Goal: Transaction & Acquisition: Purchase product/service

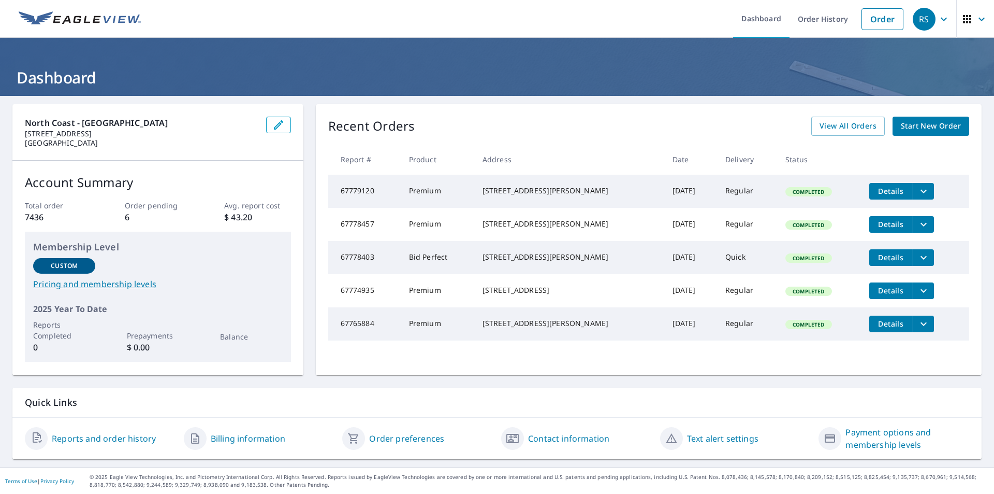
click at [918, 126] on span "Start New Order" at bounding box center [931, 126] width 60 height 13
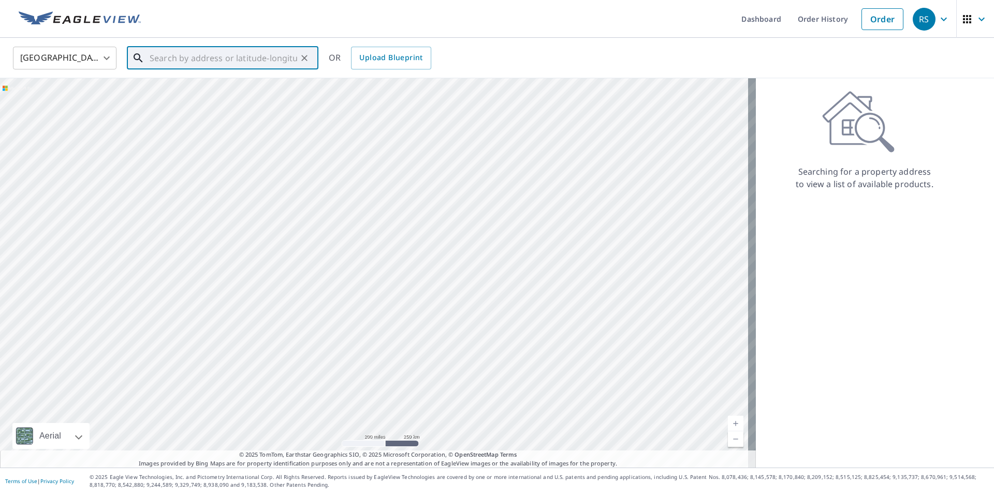
paste input "[STREET_ADDRESS]"
click at [172, 91] on span "[STREET_ADDRESS]" at bounding box center [229, 88] width 163 height 12
type input "[STREET_ADDRESS]"
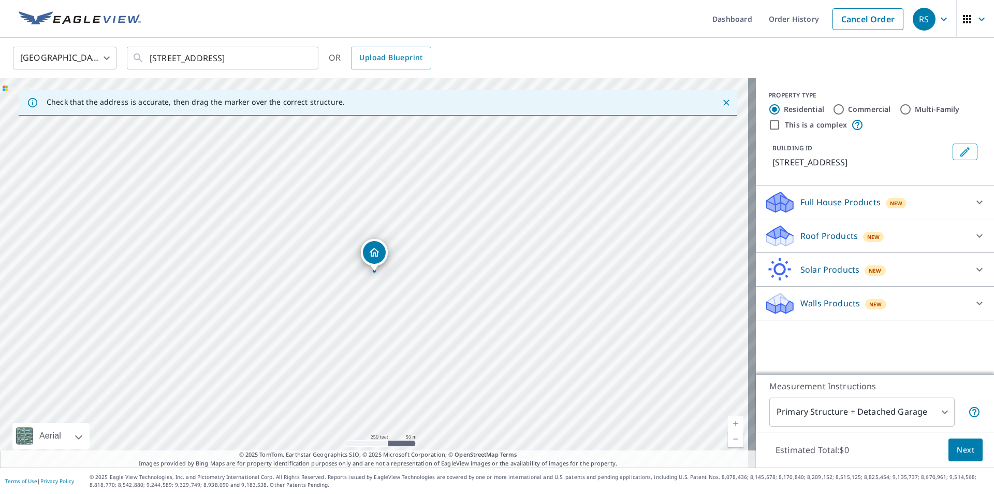
click at [813, 234] on p "Roof Products" at bounding box center [829, 235] width 57 height 12
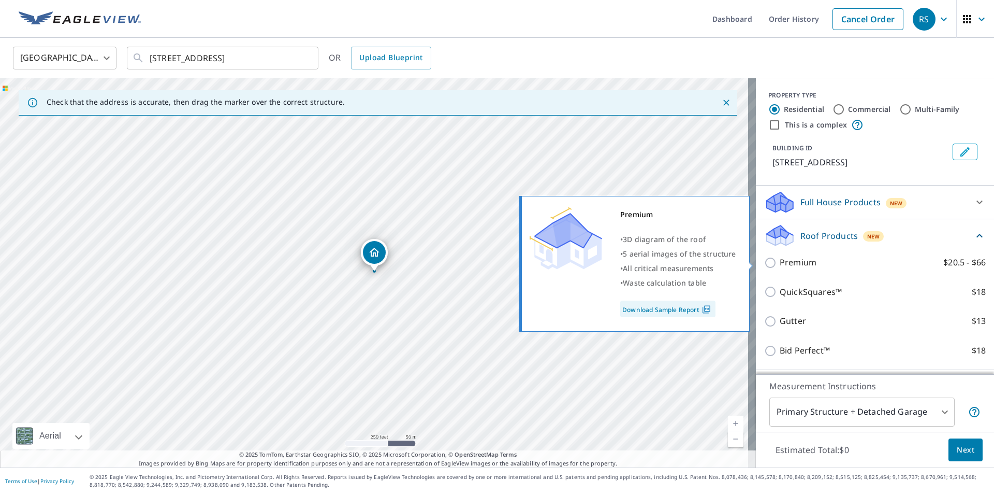
click at [786, 266] on p "Premium" at bounding box center [798, 262] width 37 height 13
click at [780, 266] on input "Premium $20.5 - $66" at bounding box center [772, 262] width 16 height 12
checkbox input "true"
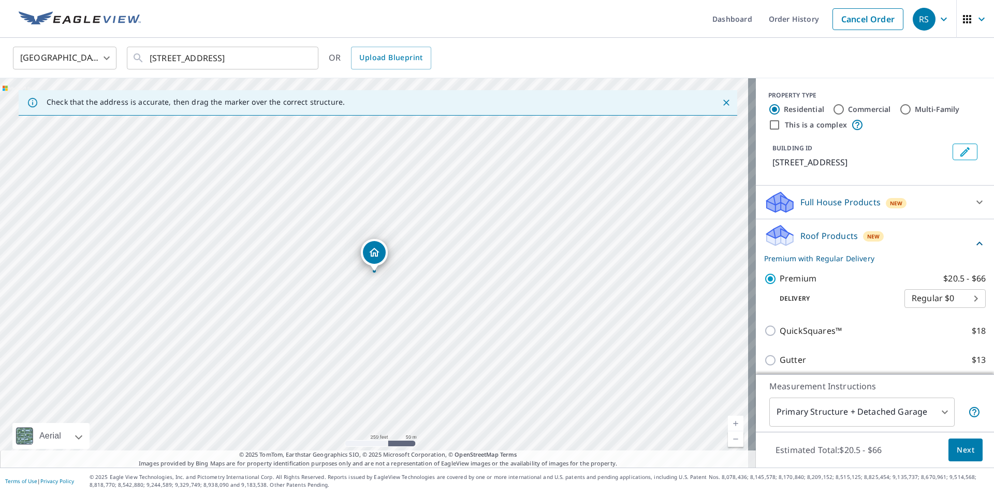
click at [960, 453] on span "Next" at bounding box center [966, 449] width 18 height 13
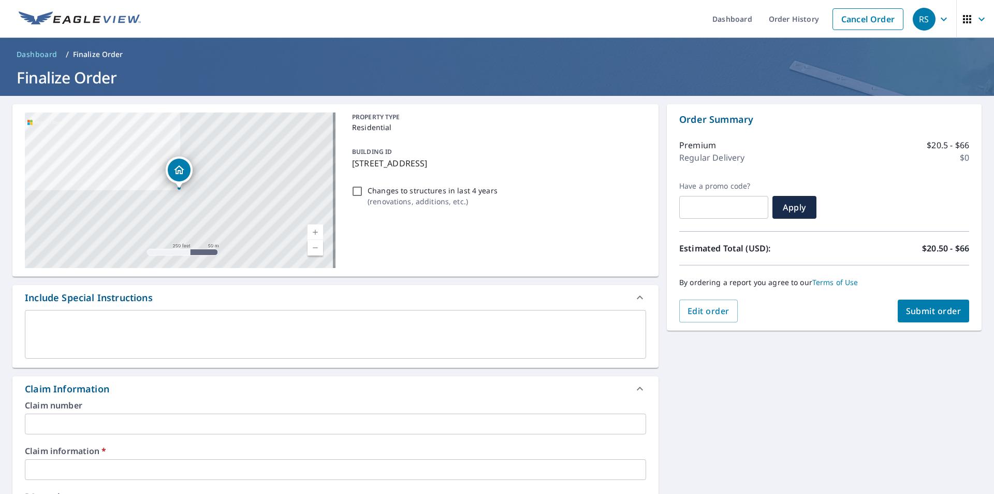
click at [45, 427] on input "text" at bounding box center [335, 423] width 621 height 21
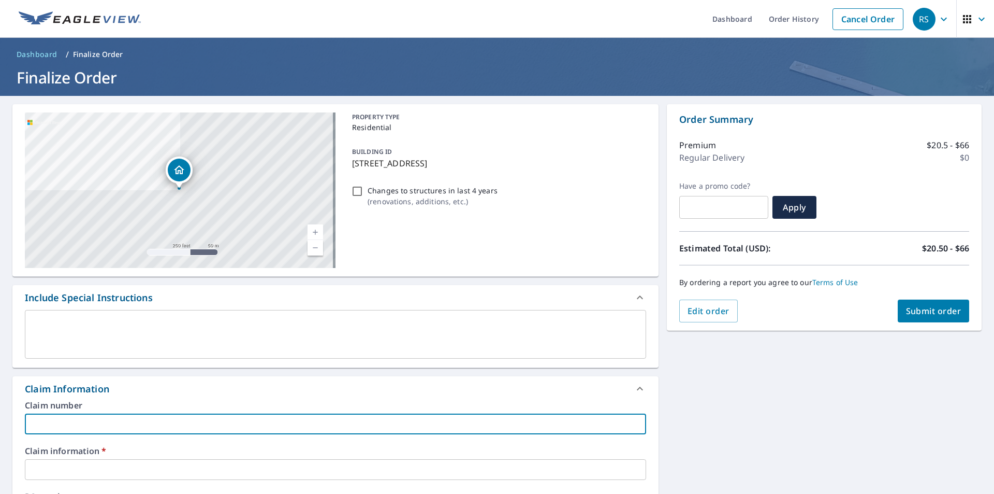
type input "681468"
checkbox input "true"
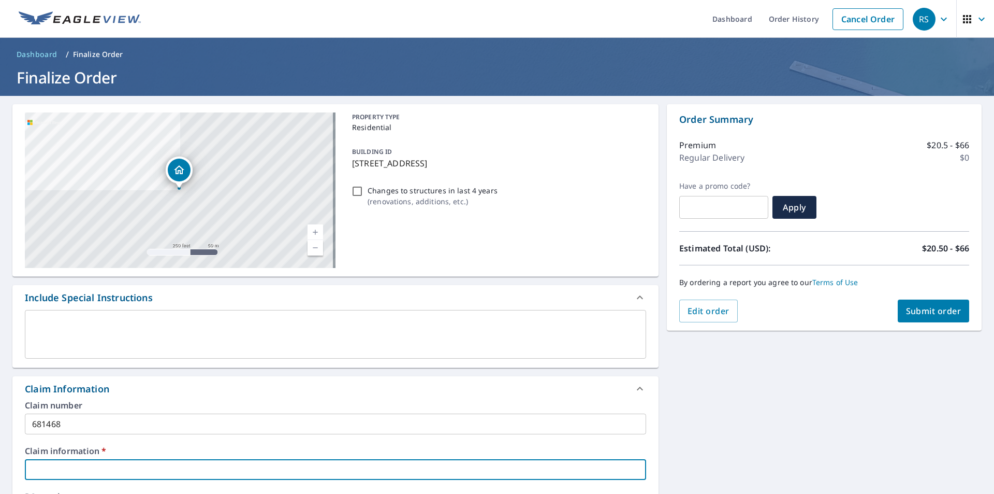
click at [50, 468] on input "text" at bounding box center [335, 469] width 621 height 21
type input "HKC"
checkbox input "true"
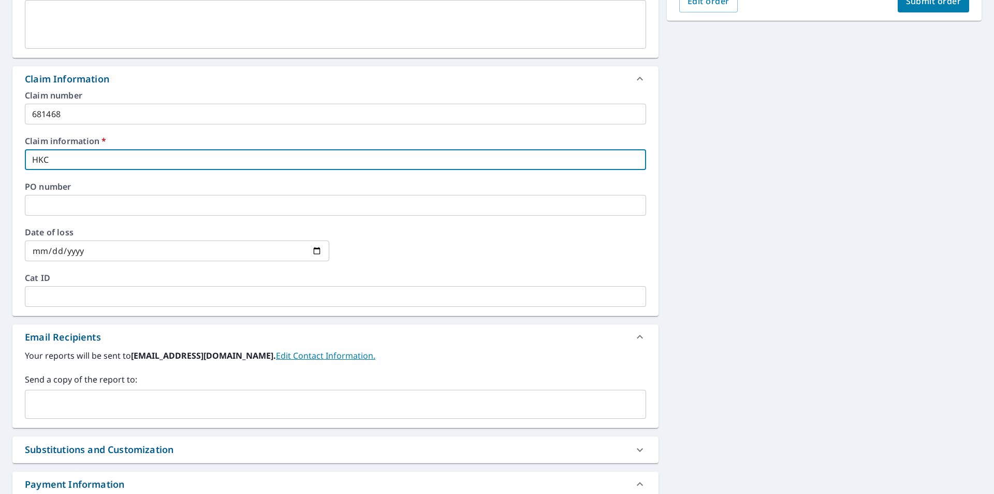
scroll to position [311, 0]
click at [37, 404] on input "text" at bounding box center [328, 403] width 597 height 20
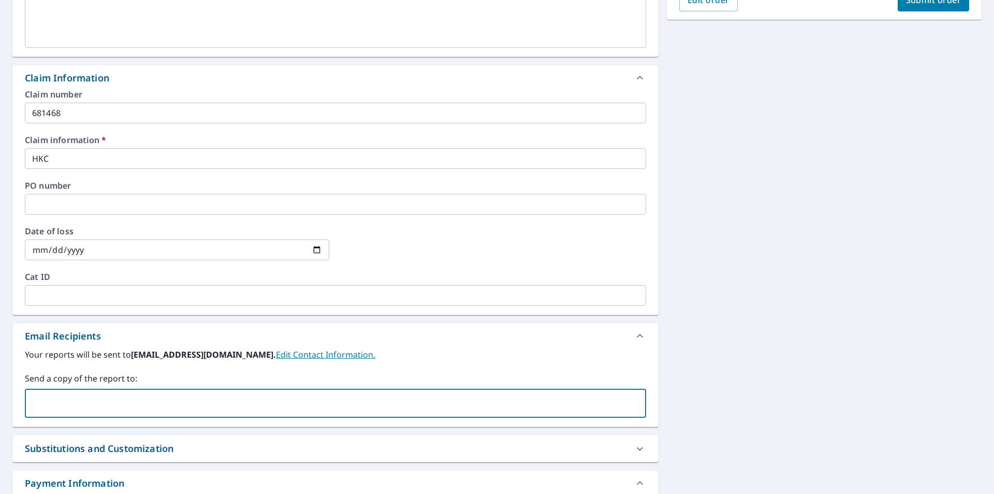
paste input "[EMAIL_ADDRESS][DOMAIN_NAME]"
type input "[EMAIL_ADDRESS][DOMAIN_NAME]"
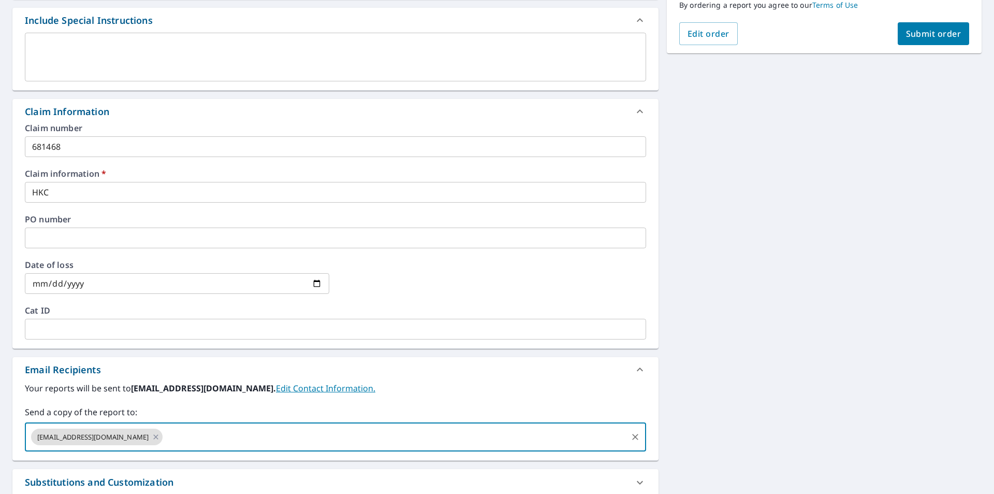
scroll to position [259, 0]
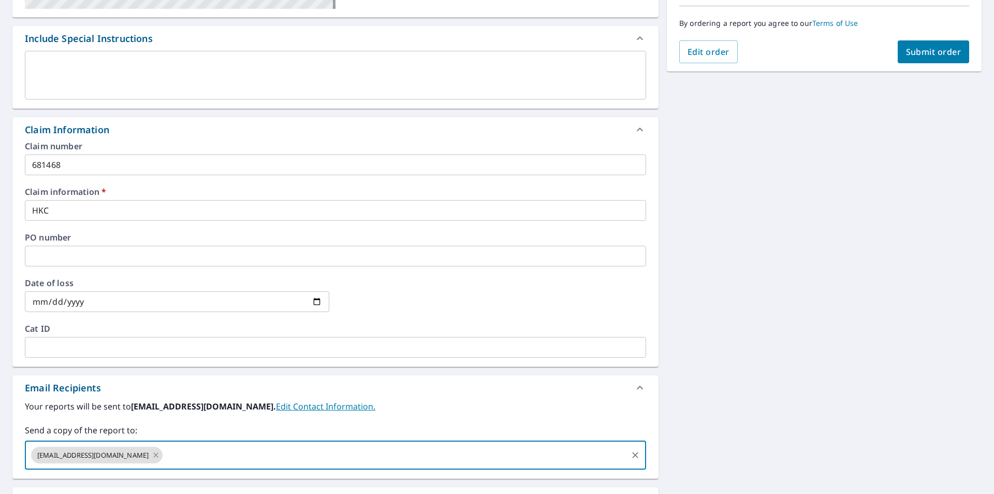
click at [918, 54] on span "Submit order" at bounding box center [933, 51] width 55 height 11
checkbox input "true"
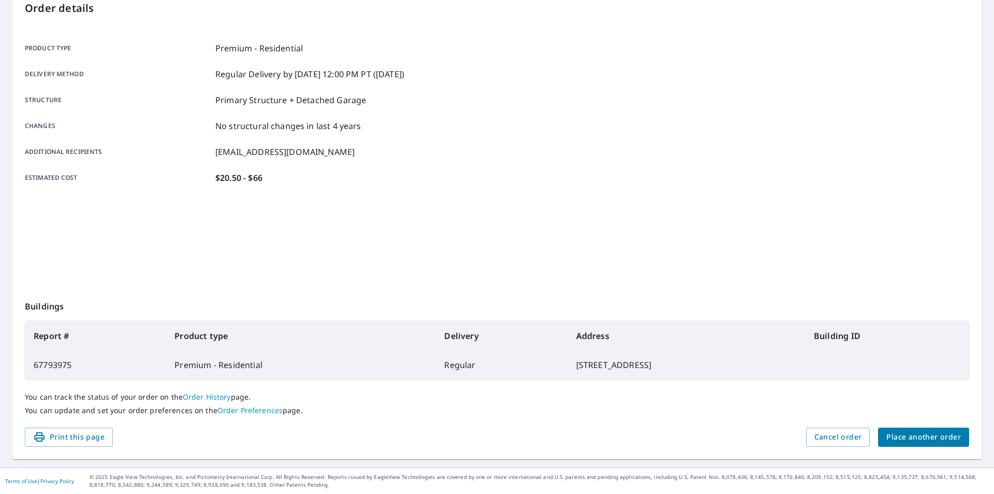
scroll to position [116, 0]
